Goal: Task Accomplishment & Management: Manage account settings

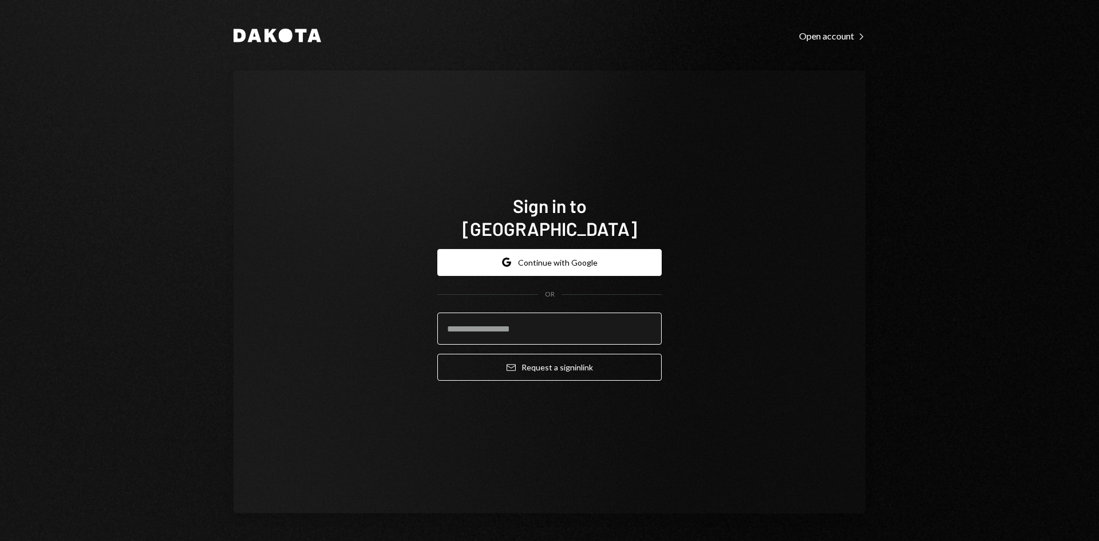
click at [589, 313] on input "email" at bounding box center [549, 328] width 224 height 32
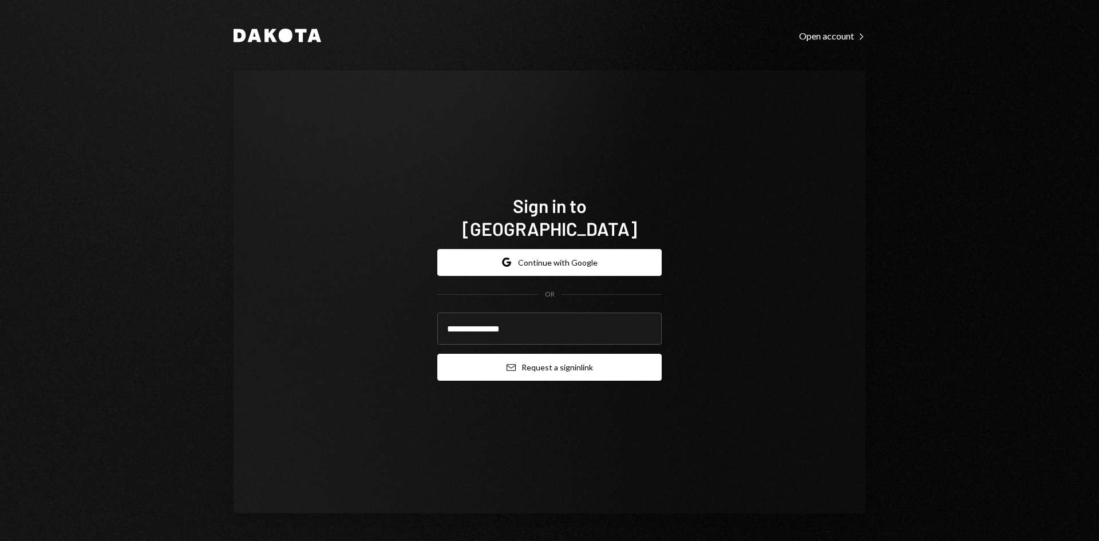
type input "**********"
click at [557, 355] on button "Email Request a sign in link" at bounding box center [549, 367] width 224 height 27
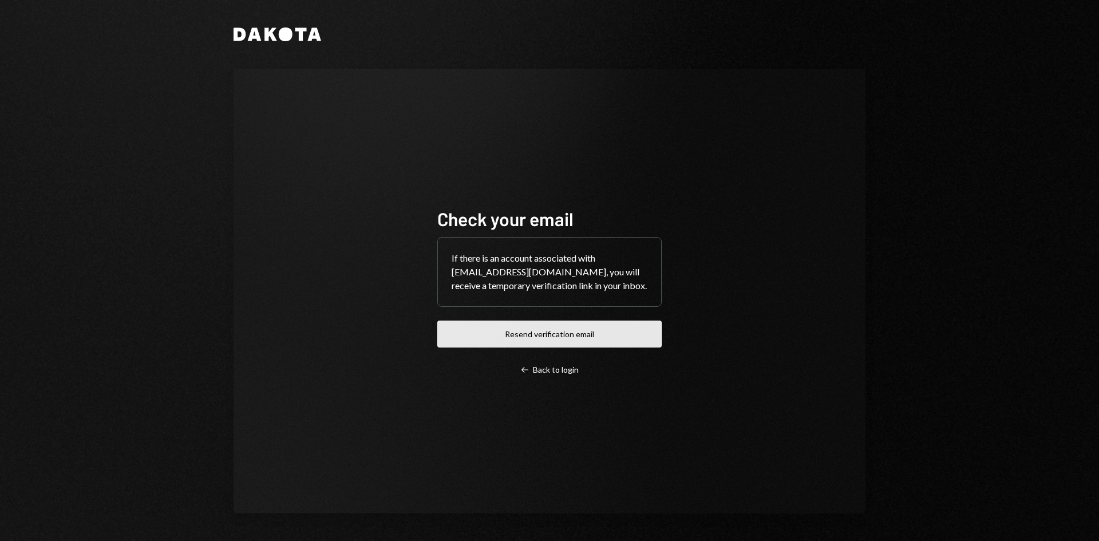
click at [610, 333] on button "Resend verification email" at bounding box center [549, 334] width 224 height 27
click at [579, 347] on button "Resend verification email" at bounding box center [549, 334] width 224 height 27
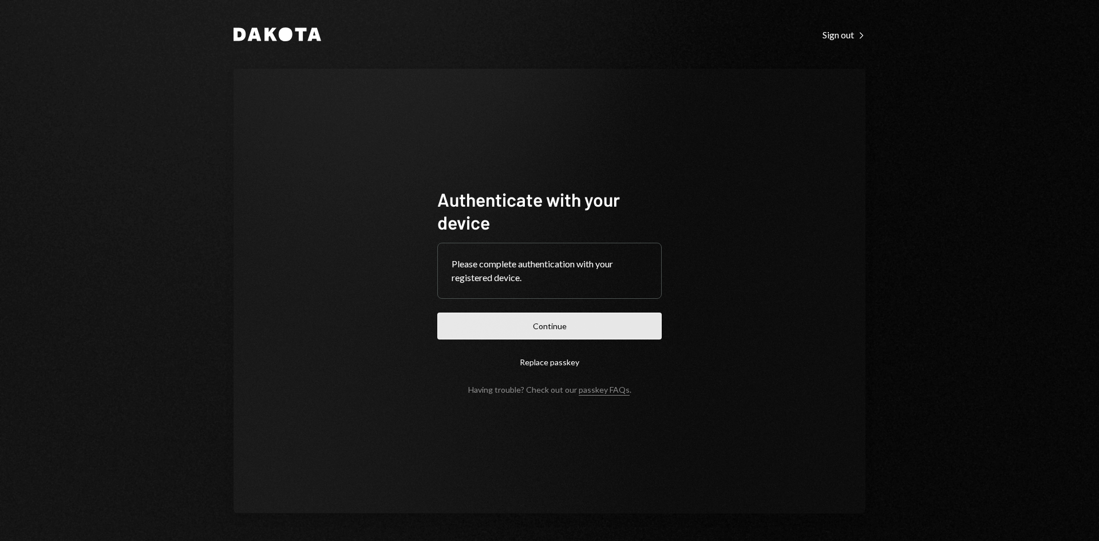
click at [597, 332] on button "Continue" at bounding box center [549, 325] width 224 height 27
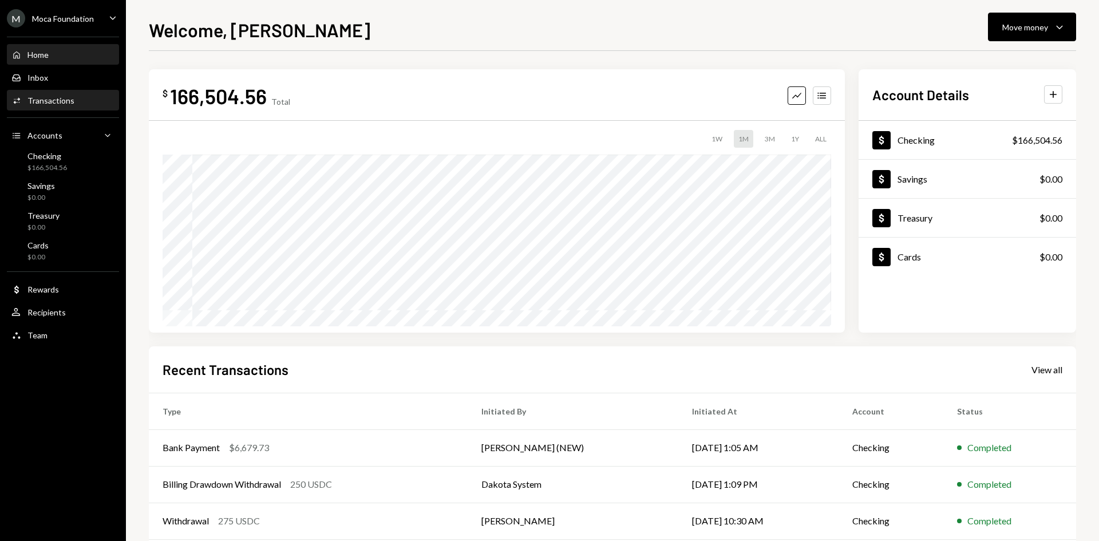
click at [60, 102] on div "Transactions" at bounding box center [50, 101] width 47 height 10
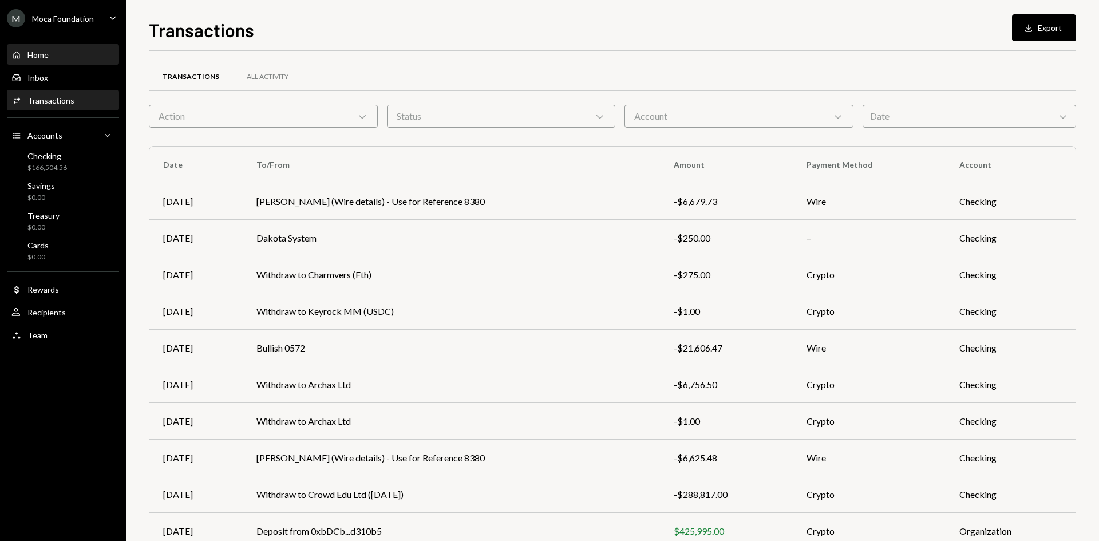
click at [49, 48] on div "Home Home" at bounding box center [62, 54] width 103 height 19
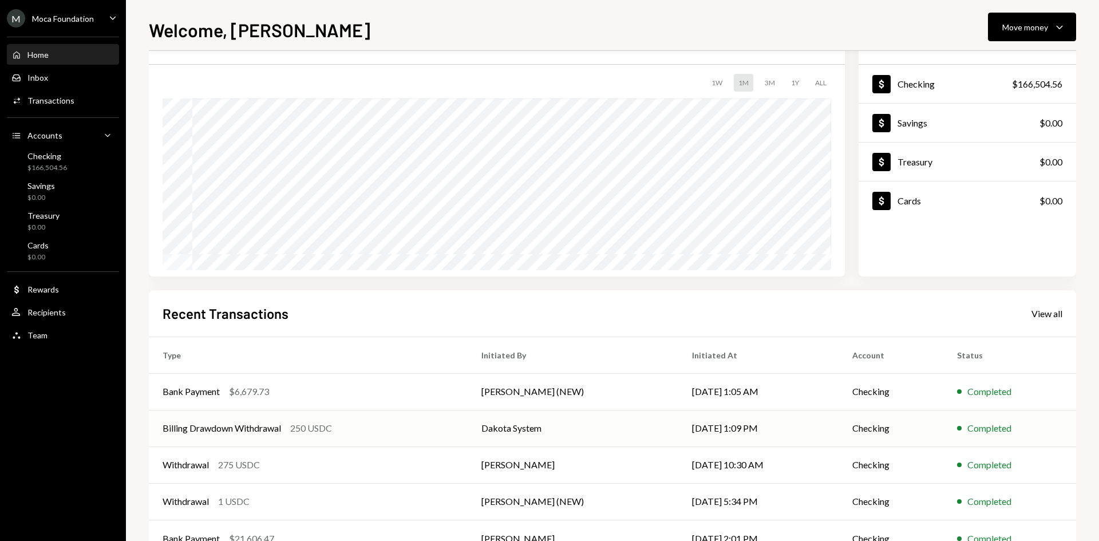
scroll to position [94, 0]
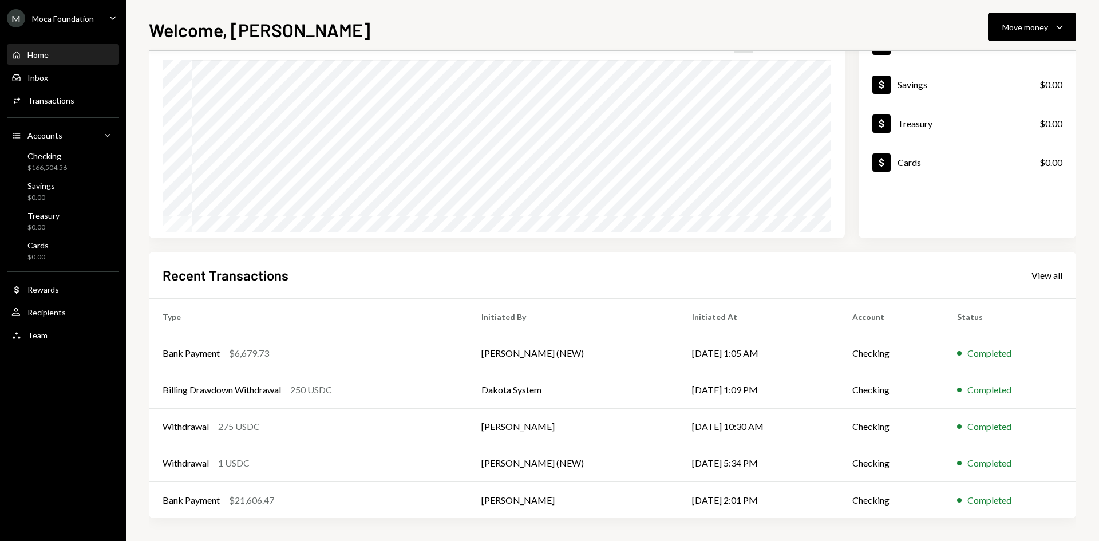
click at [86, 26] on div "M Moca Foundation" at bounding box center [50, 18] width 87 height 18
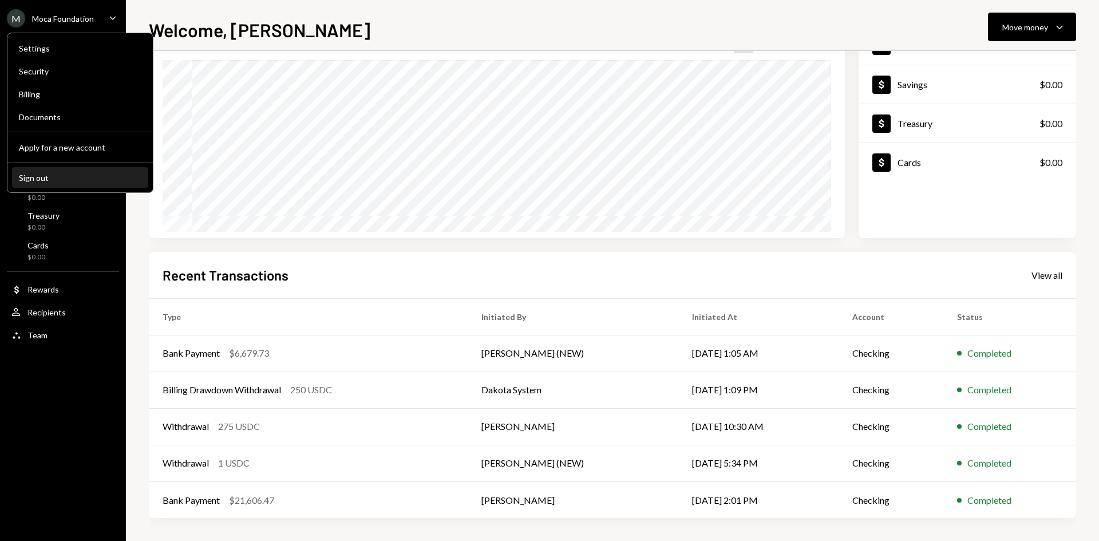
click at [49, 181] on button "Sign out" at bounding box center [80, 178] width 136 height 21
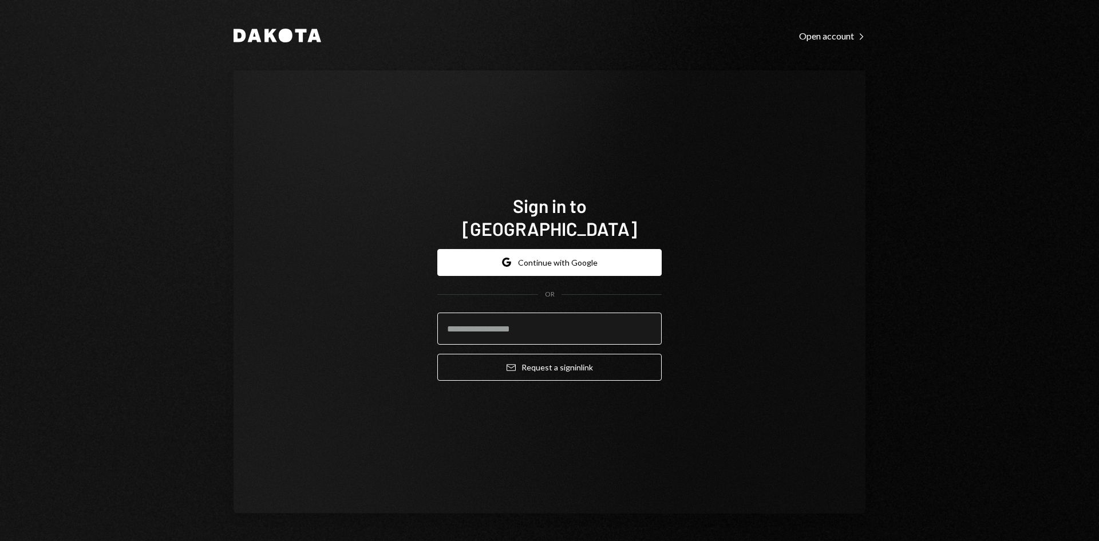
click at [486, 319] on input "email" at bounding box center [549, 328] width 224 height 32
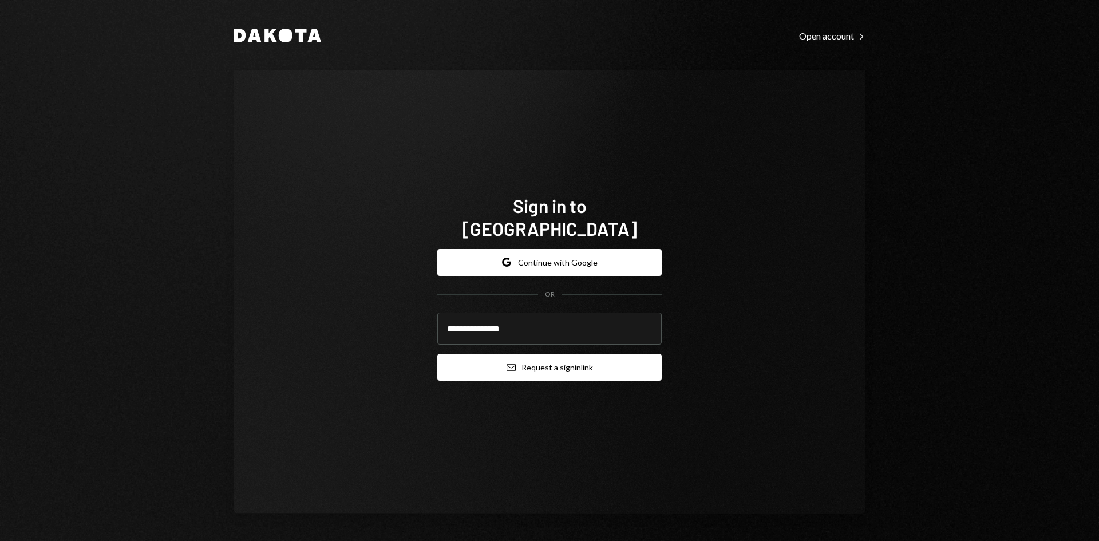
type input "**********"
click at [544, 361] on button "Email Request a sign in link" at bounding box center [549, 367] width 224 height 27
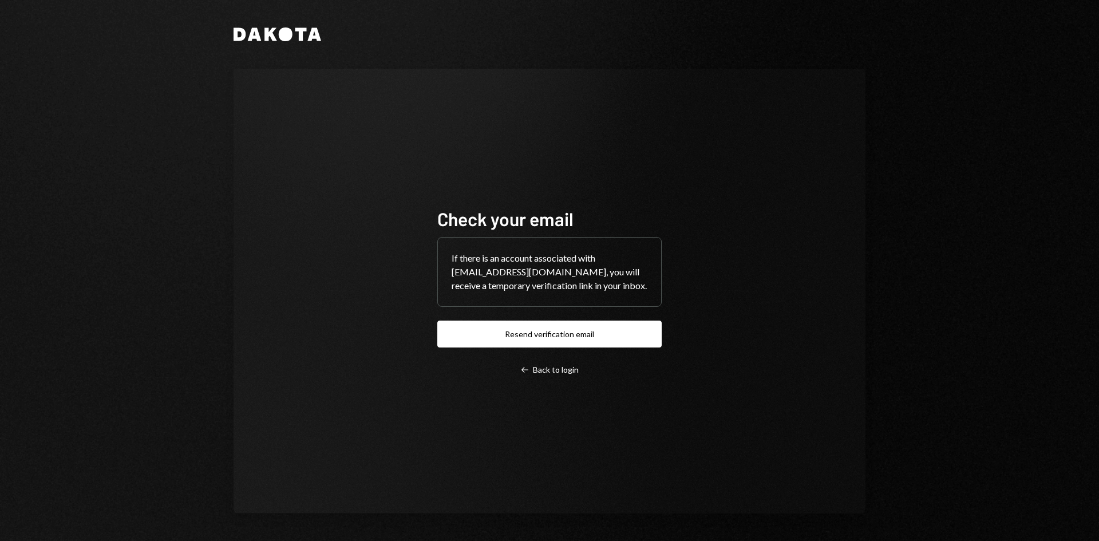
click at [549, 323] on div "Check your email If there is an account associated with [EMAIL_ADDRESS][DOMAIN_…" at bounding box center [549, 291] width 224 height 168
click at [549, 343] on button "Resend verification email" at bounding box center [549, 334] width 224 height 27
